Goal: Transaction & Acquisition: Register for event/course

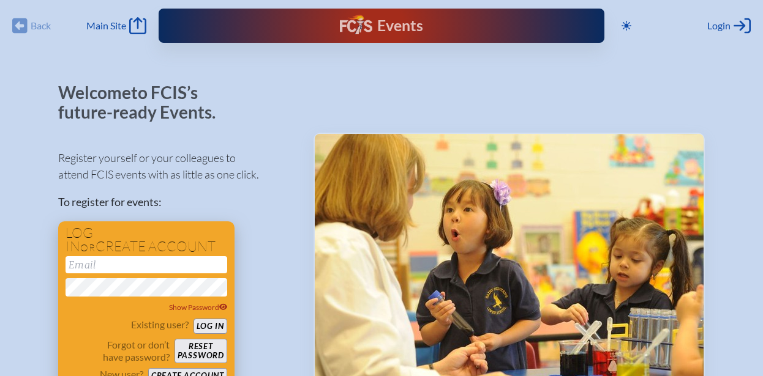
click at [180, 265] on input "email" at bounding box center [147, 265] width 162 height 17
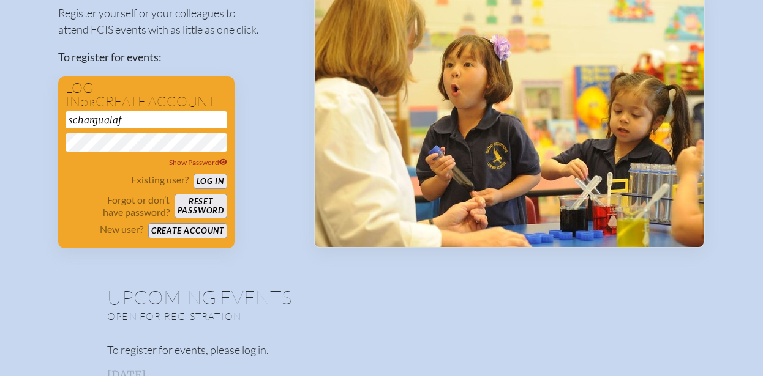
scroll to position [152, 0]
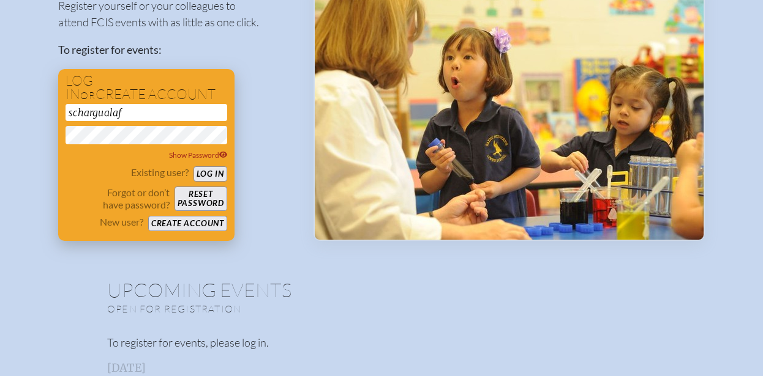
click at [218, 177] on button "Log in" at bounding box center [210, 174] width 34 height 15
type input "[EMAIL_ADDRESS][DOMAIN_NAME]"
click at [282, 157] on div "Register yourself or your colleagues to attend FCIS events with as little as on…" at bounding box center [176, 114] width 236 height 255
click at [206, 171] on button "Log in" at bounding box center [210, 174] width 34 height 15
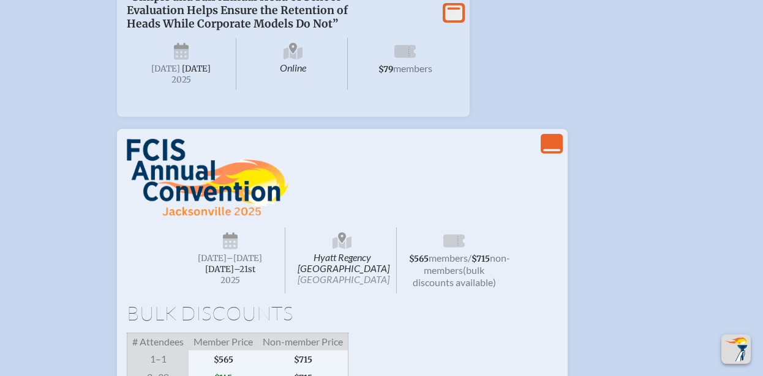
scroll to position [1256, 0]
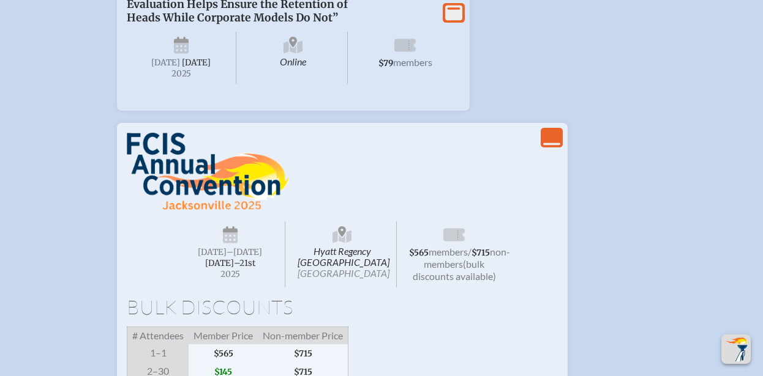
click at [544, 146] on icon "View Less" at bounding box center [551, 137] width 17 height 17
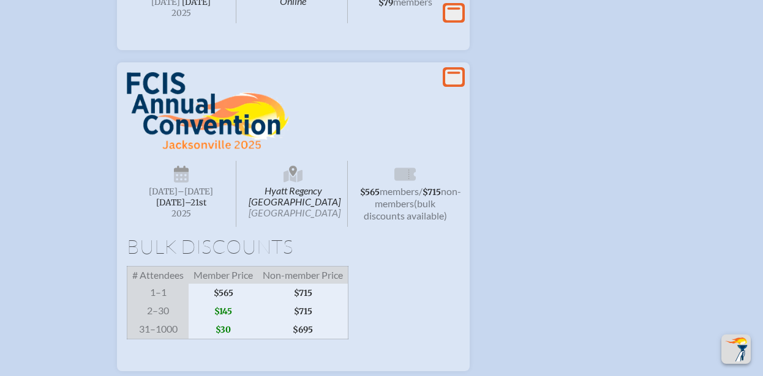
scroll to position [1312, 0]
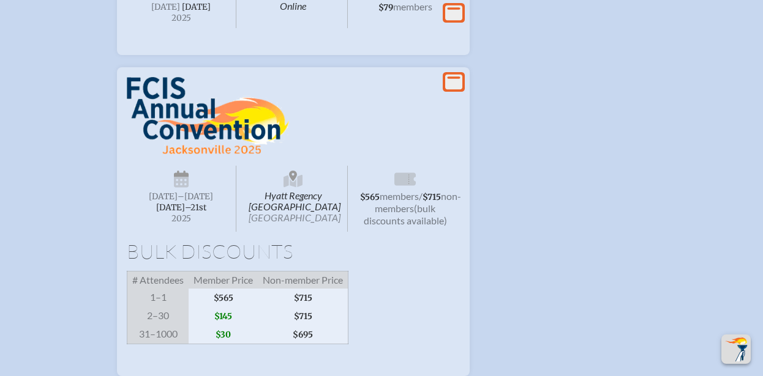
click at [452, 89] on icon at bounding box center [453, 81] width 17 height 15
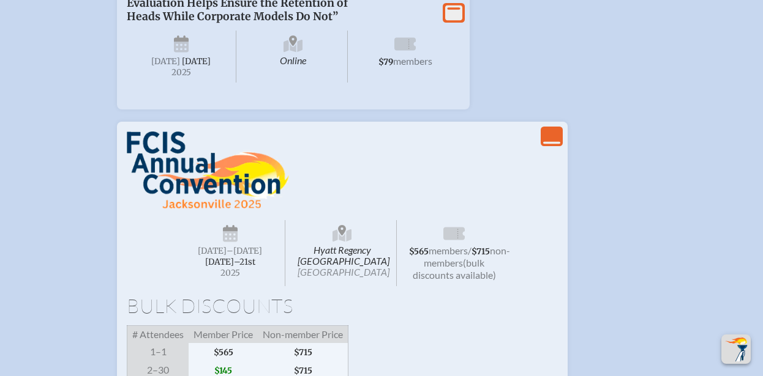
scroll to position [1258, 9]
click at [157, 193] on img at bounding box center [208, 170] width 162 height 78
click at [229, 267] on span "[DATE]–⁠21st" at bounding box center [230, 262] width 50 height 10
click at [353, 262] on span "Hyatt Regency [GEOGRAPHIC_DATA] [GEOGRAPHIC_DATA]" at bounding box center [343, 253] width 110 height 66
click at [433, 249] on span "$565 members / $715 non-members (bulk discounts available)" at bounding box center [454, 253] width 110 height 66
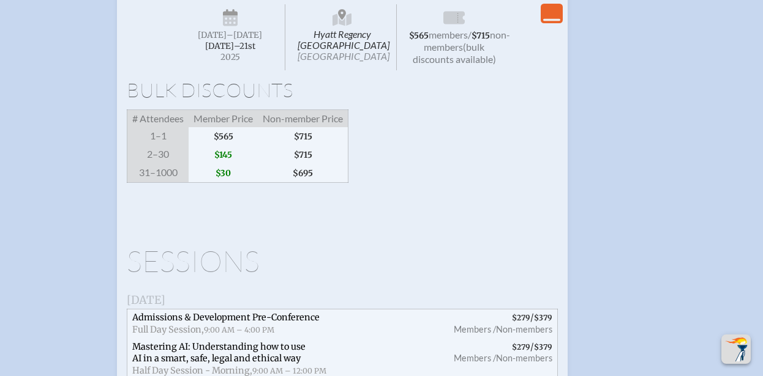
scroll to position [1485, 9]
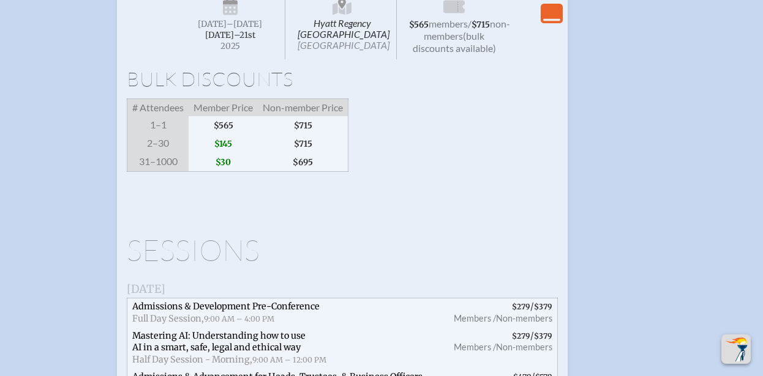
drag, startPoint x: 243, startPoint y: 269, endPoint x: 468, endPoint y: 211, distance: 232.2
click at [468, 194] on span at bounding box center [342, 188] width 431 height 12
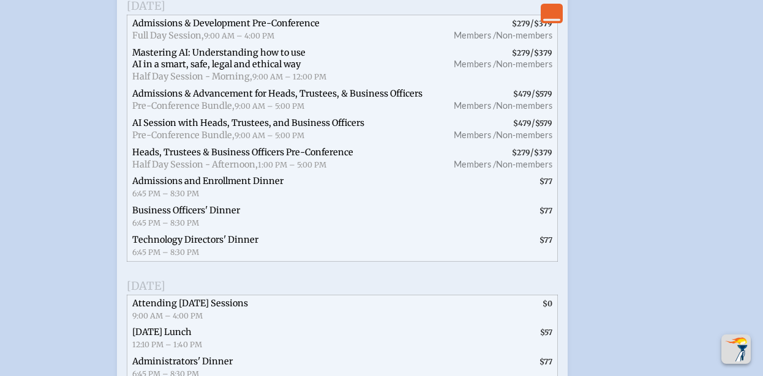
scroll to position [1769, 9]
click at [397, 202] on span "Admissions and Enrollment Dinner 6:45 PM – 8:30 PM" at bounding box center [283, 187] width 313 height 29
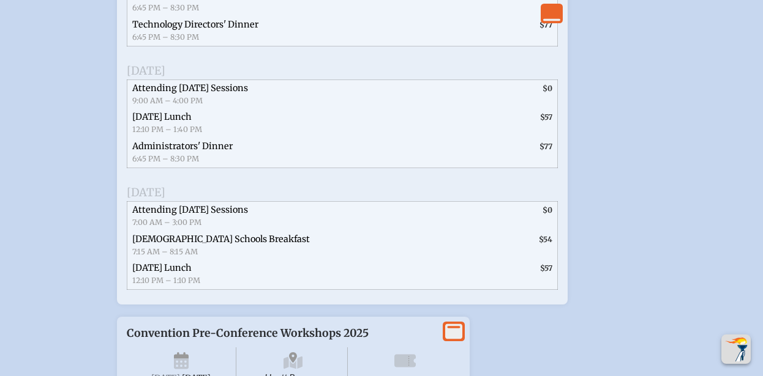
scroll to position [1984, 9]
click at [397, 198] on h3 "[DATE]" at bounding box center [342, 192] width 431 height 12
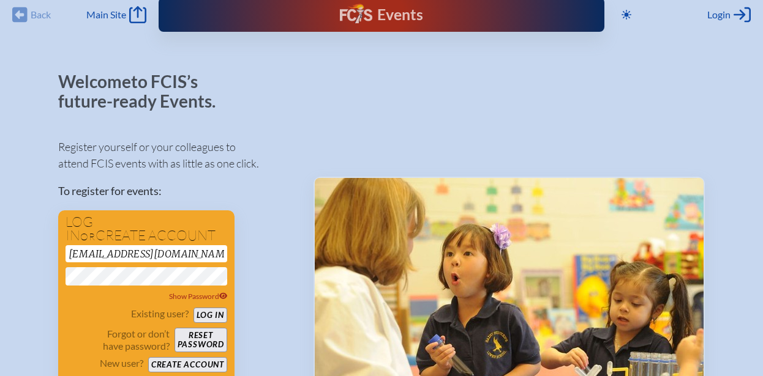
scroll to position [0, 9]
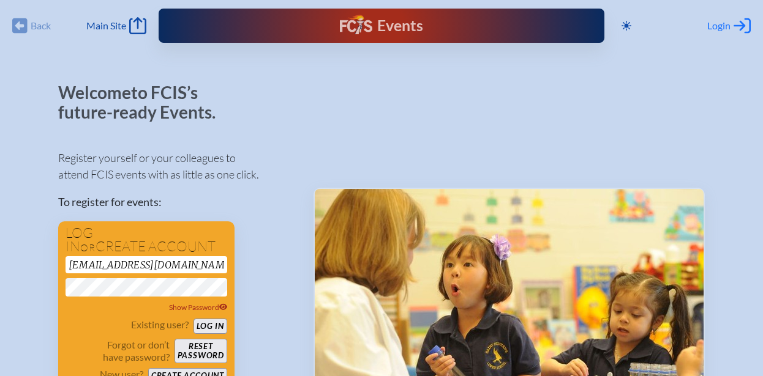
click at [713, 21] on span "Login" at bounding box center [718, 26] width 23 height 12
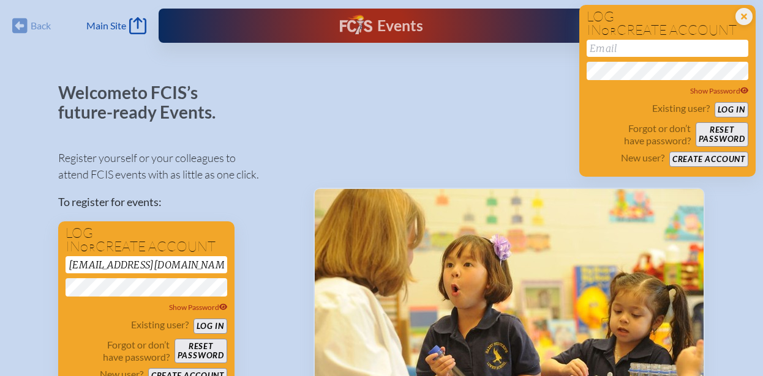
click at [502, 158] on div at bounding box center [508, 265] width 391 height 365
click at [735, 15] on icon "Close Login Area" at bounding box center [743, 16] width 17 height 17
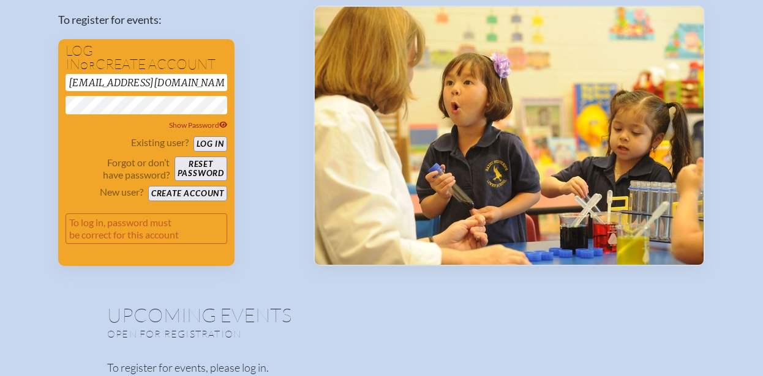
scroll to position [178, 8]
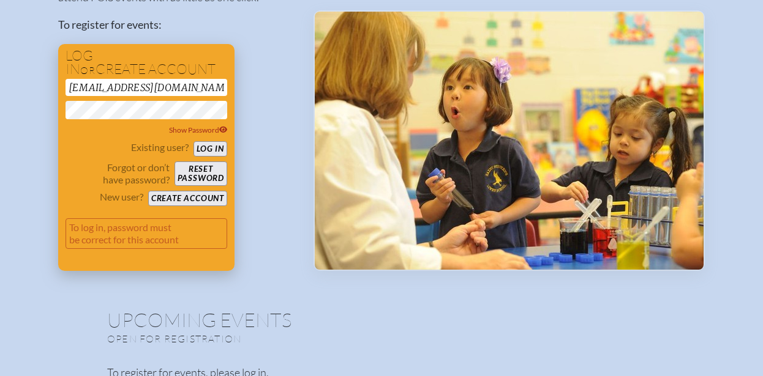
click at [205, 167] on button "Reset password" at bounding box center [200, 174] width 53 height 24
drag, startPoint x: 224, startPoint y: 170, endPoint x: 189, endPoint y: 172, distance: 35.0
click at [189, 172] on div "Log in or create account [EMAIL_ADDRESS][DOMAIN_NAME] Show Password Existing us…" at bounding box center [146, 157] width 176 height 227
click at [189, 172] on button "Reset password" at bounding box center [200, 174] width 53 height 24
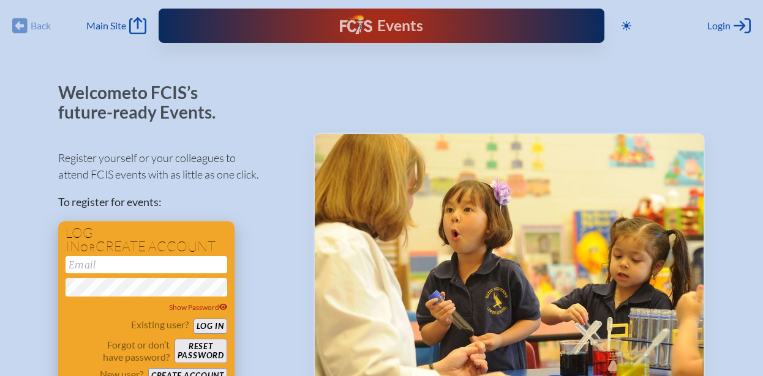
click at [110, 266] on input "email" at bounding box center [147, 265] width 162 height 17
click at [211, 329] on button "Log in" at bounding box center [210, 326] width 34 height 15
click at [193, 319] on button "Log in" at bounding box center [210, 326] width 34 height 15
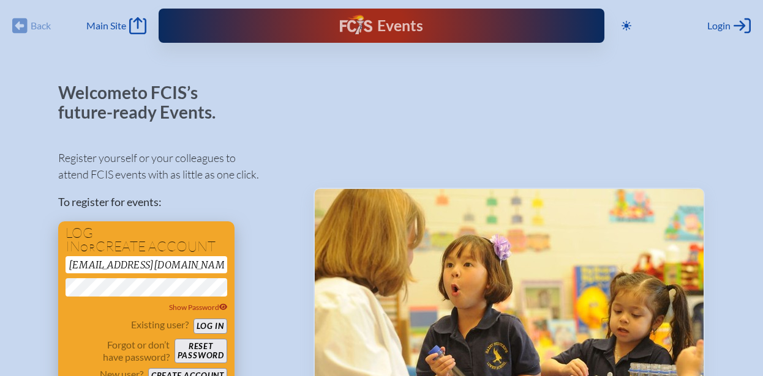
click at [211, 330] on button "Log in" at bounding box center [210, 326] width 34 height 15
click at [256, 264] on div "Register yourself or your colleagues to attend FCIS events with as little as on…" at bounding box center [176, 294] width 236 height 310
click at [198, 310] on span "Show Password" at bounding box center [198, 307] width 59 height 9
click at [180, 261] on input "[EMAIL_ADDRESS][DOMAIN_NAME]" at bounding box center [147, 265] width 162 height 17
click at [283, 186] on div "Register yourself or your colleagues to attend FCIS events with as little as on…" at bounding box center [176, 294] width 236 height 310
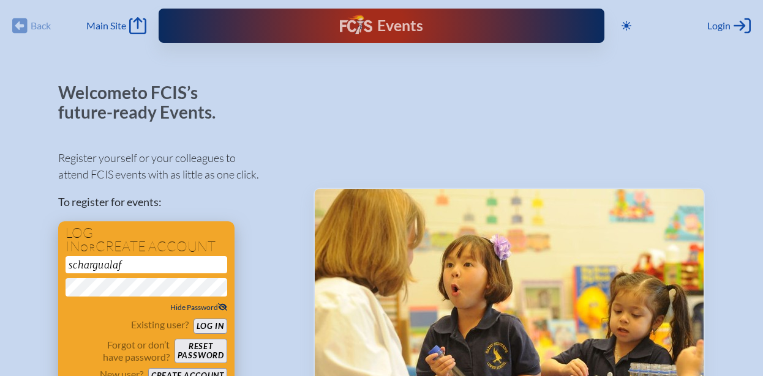
click at [212, 324] on button "Log in" at bounding box center [210, 326] width 34 height 15
type input "[EMAIL_ADDRESS][DOMAIN_NAME]"
click at [283, 214] on div "Register yourself or your colleagues to attend FCIS events with as little as on…" at bounding box center [176, 294] width 236 height 310
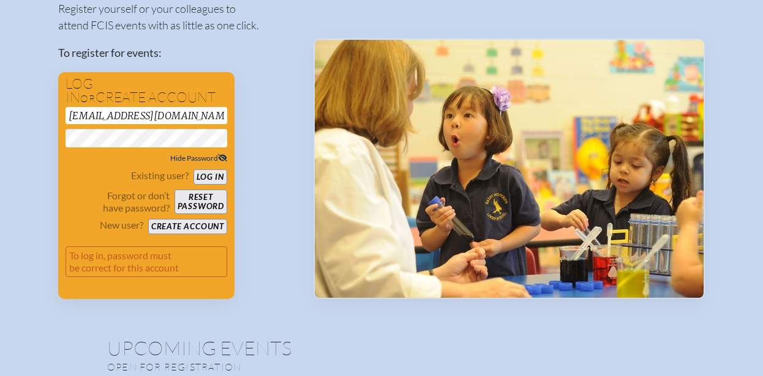
scroll to position [129, 0]
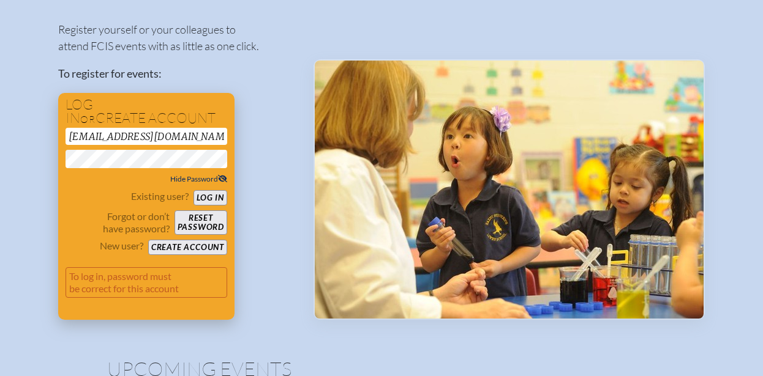
click at [208, 191] on div "Existing user? Log in" at bounding box center [147, 197] width 162 height 15
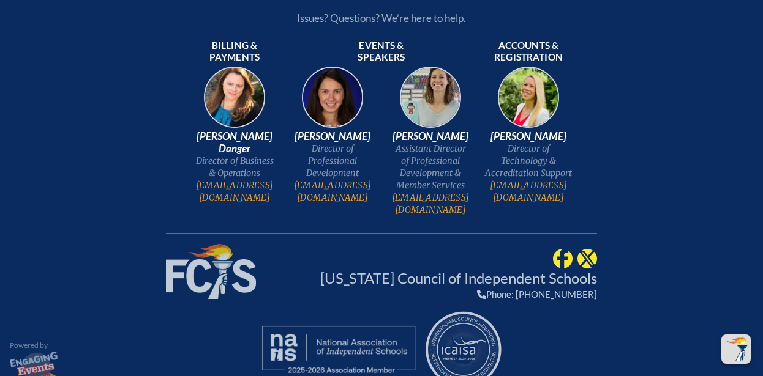
scroll to position [2788, 3]
click at [328, 201] on link "[EMAIL_ADDRESS][DOMAIN_NAME]" at bounding box center [332, 191] width 88 height 24
click at [344, 203] on link "[EMAIL_ADDRESS][DOMAIN_NAME]" at bounding box center [332, 191] width 88 height 24
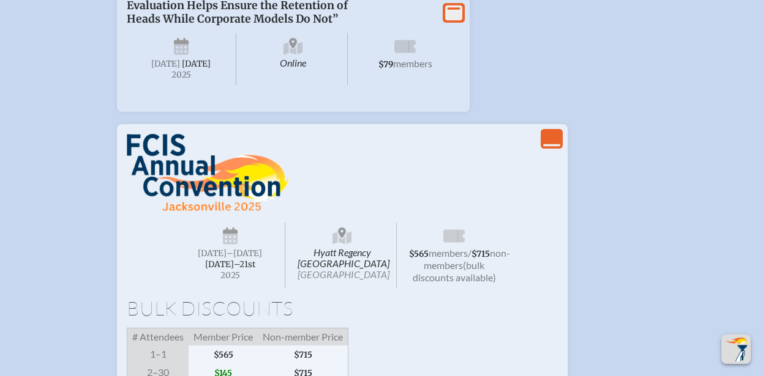
scroll to position [1282, 0]
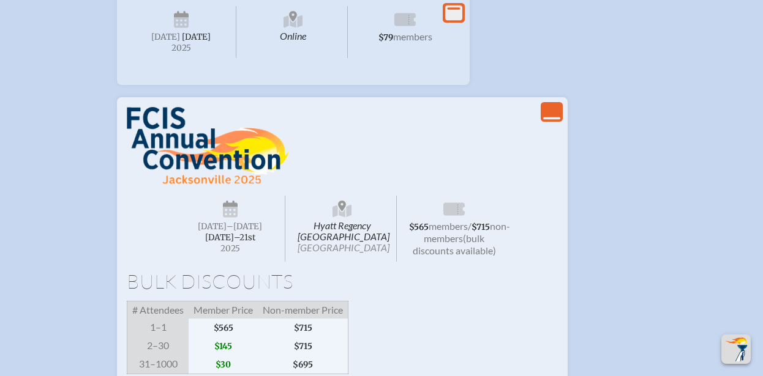
click at [550, 121] on icon "View Less" at bounding box center [551, 111] width 17 height 17
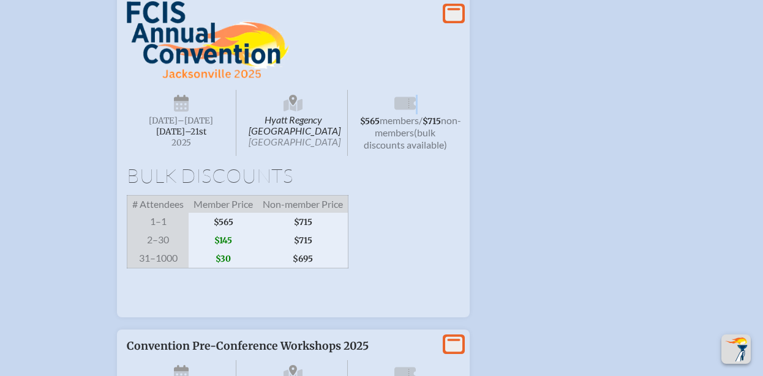
click at [550, 152] on li "View More Hyatt Regency Jacksonville Riverfront Jacksonville Wednesday –Friday …" at bounding box center [381, 150] width 568 height 336
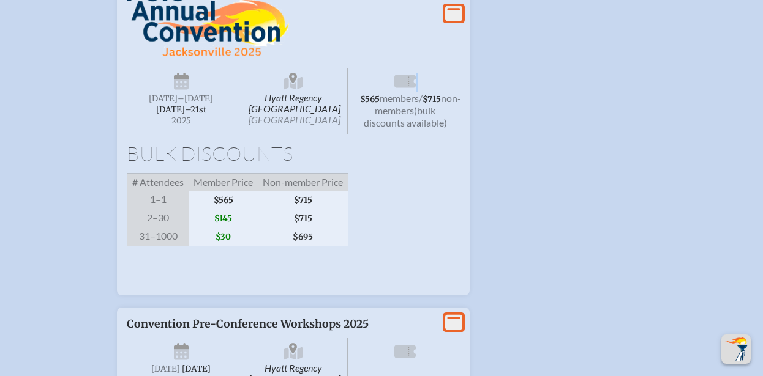
scroll to position [1411, 0]
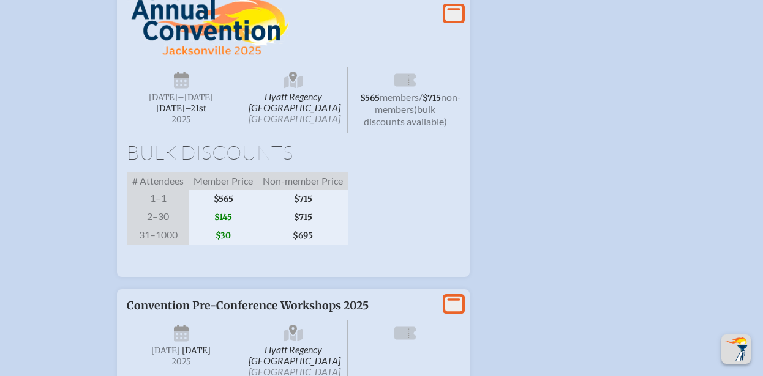
click at [223, 227] on span "$145" at bounding box center [223, 217] width 69 height 18
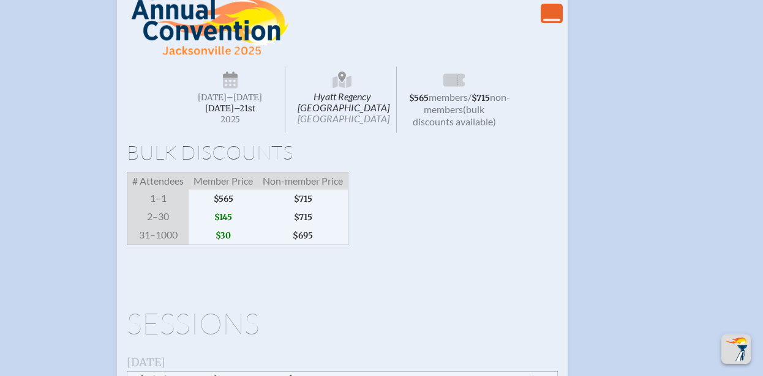
click at [227, 227] on span "$145" at bounding box center [223, 217] width 69 height 18
click at [457, 102] on span "members" at bounding box center [448, 97] width 39 height 12
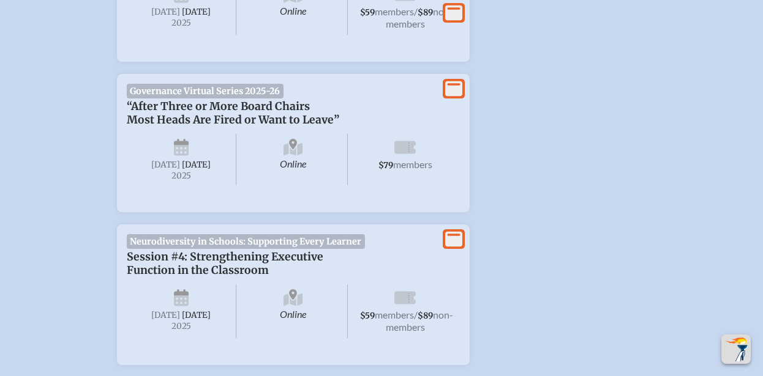
scroll to position [772, 0]
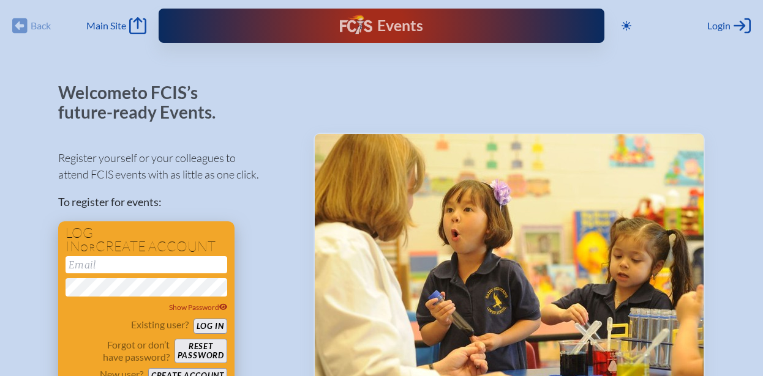
click at [96, 269] on input "email" at bounding box center [147, 265] width 162 height 17
click at [171, 260] on input "schargualaf" at bounding box center [147, 265] width 162 height 17
type input "[EMAIL_ADDRESS][DOMAIN_NAME]"
click at [193, 319] on button "Log in" at bounding box center [210, 326] width 34 height 15
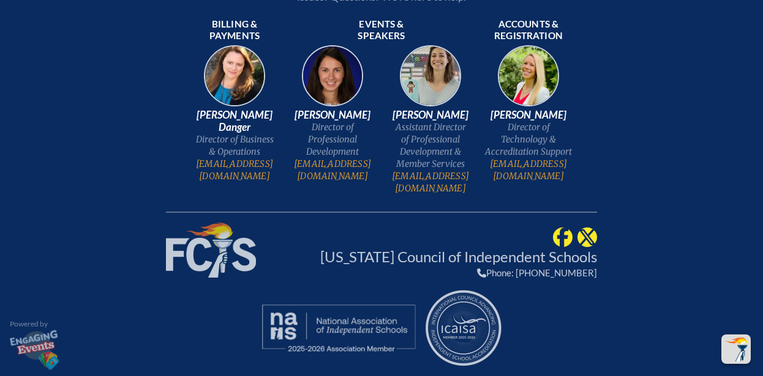
scroll to position [2815, 0]
click at [337, 179] on link "[EMAIL_ADDRESS][DOMAIN_NAME]" at bounding box center [332, 170] width 88 height 24
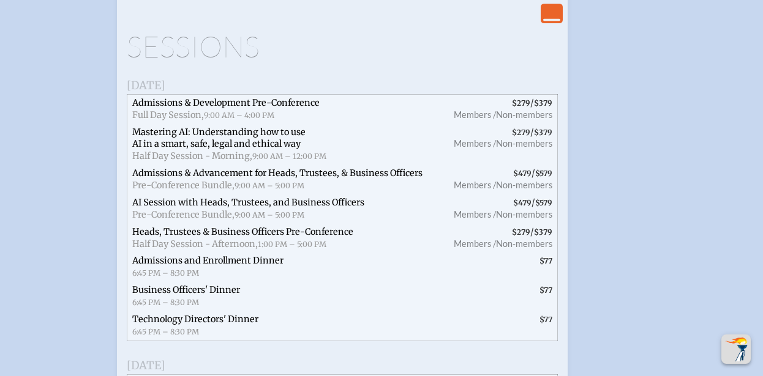
scroll to position [1690, 0]
click at [524, 148] on span "Non-members" at bounding box center [524, 142] width 56 height 10
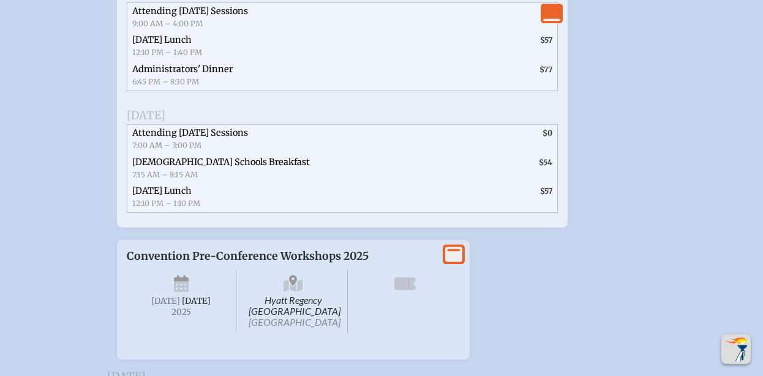
scroll to position [2061, 0]
click at [538, 344] on li "View More Convention Pre-Conference Workshops 2025 Hyatt Regency Jacksonville R…" at bounding box center [381, 295] width 568 height 130
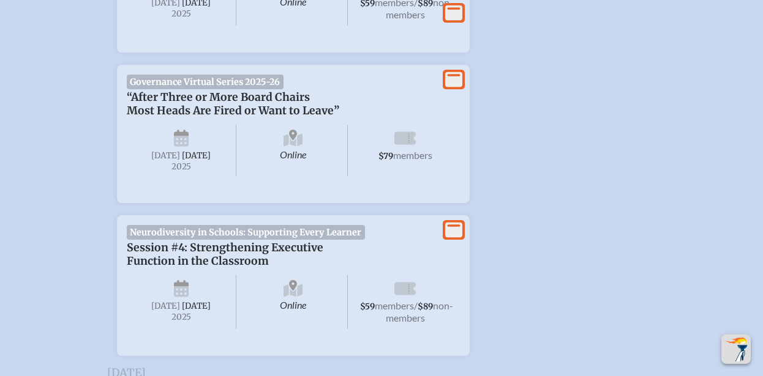
scroll to position [824, 6]
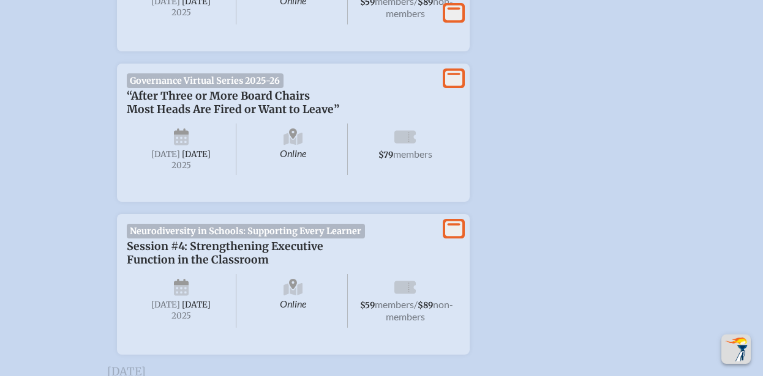
click at [533, 177] on li "View More Governance Virtual Series 2025-26 “After Three or More Board Chairs M…" at bounding box center [381, 128] width 568 height 148
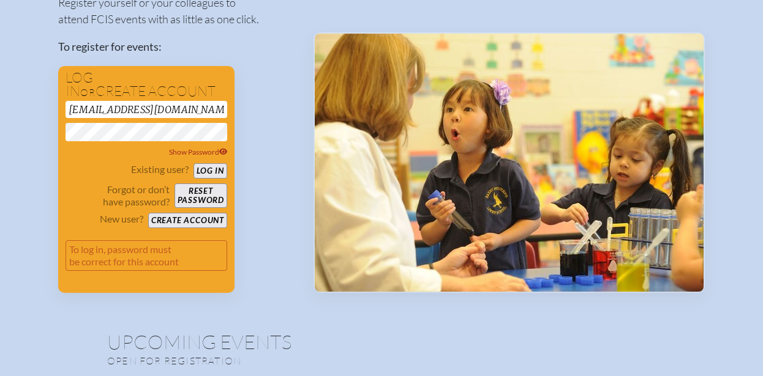
scroll to position [0, 0]
